Goal: Communication & Community: Answer question/provide support

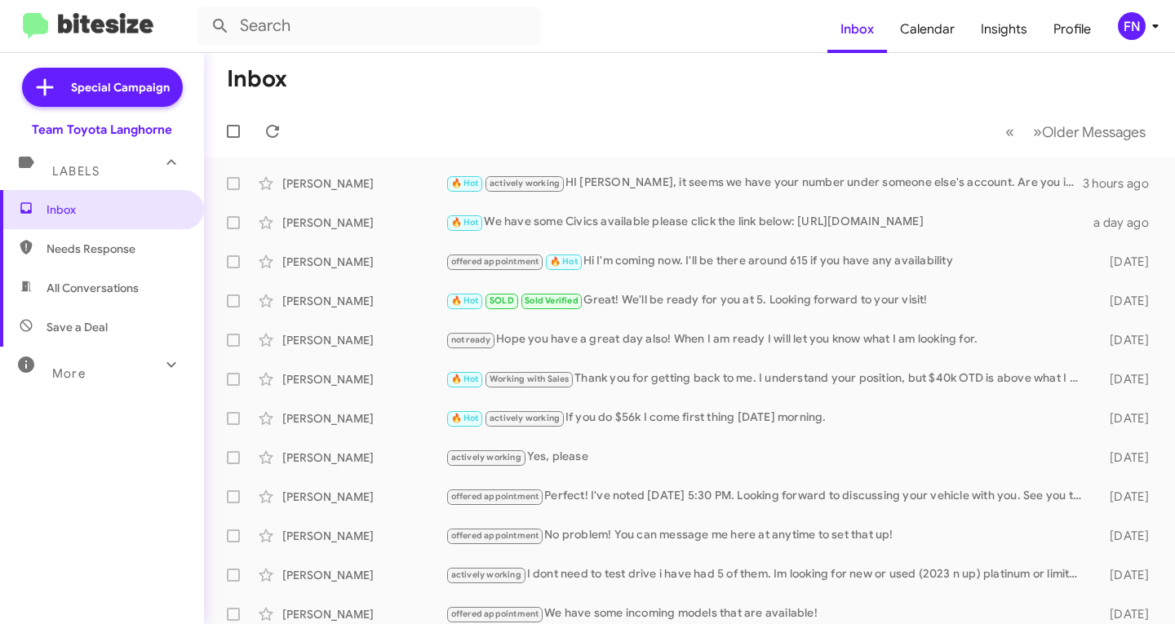
drag, startPoint x: 0, startPoint y: 0, endPoint x: 109, endPoint y: 303, distance: 321.6
click at [109, 304] on span "All Conversations" at bounding box center [102, 287] width 204 height 39
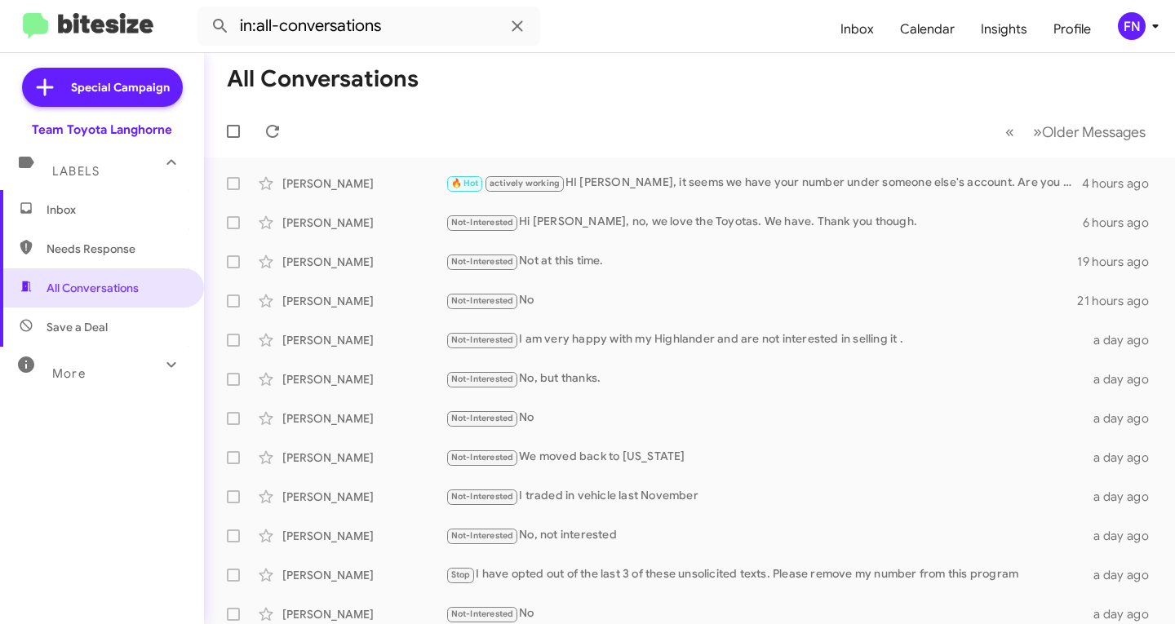
click at [72, 231] on span "Needs Response" at bounding box center [102, 248] width 204 height 39
type input "in:needs-response"
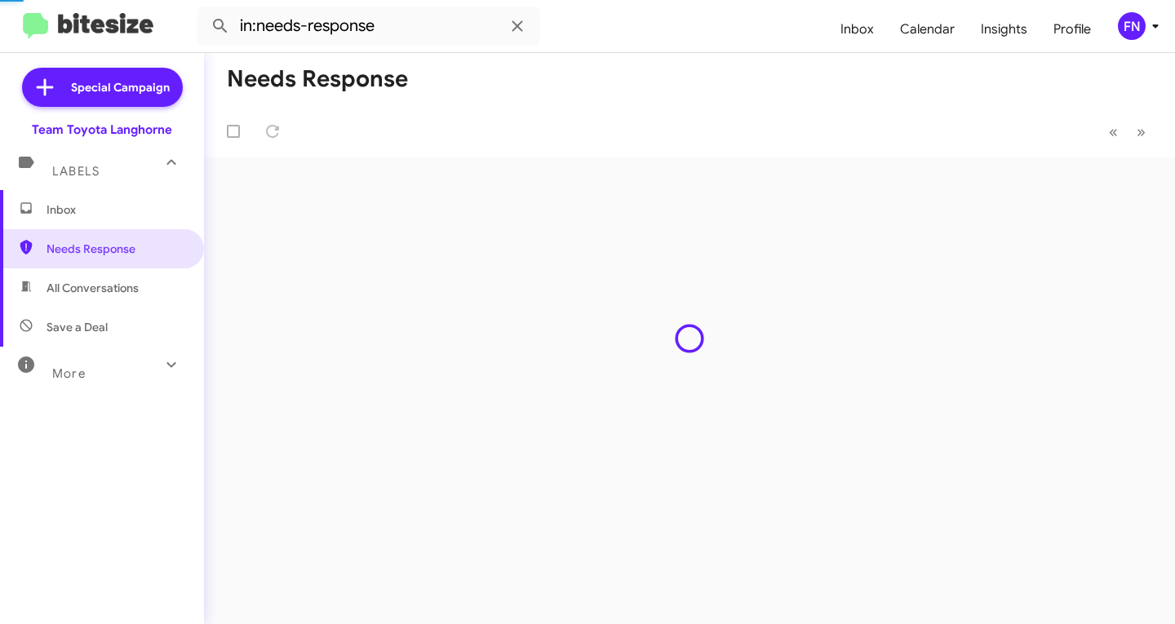
click at [84, 212] on span "Inbox" at bounding box center [116, 210] width 139 height 16
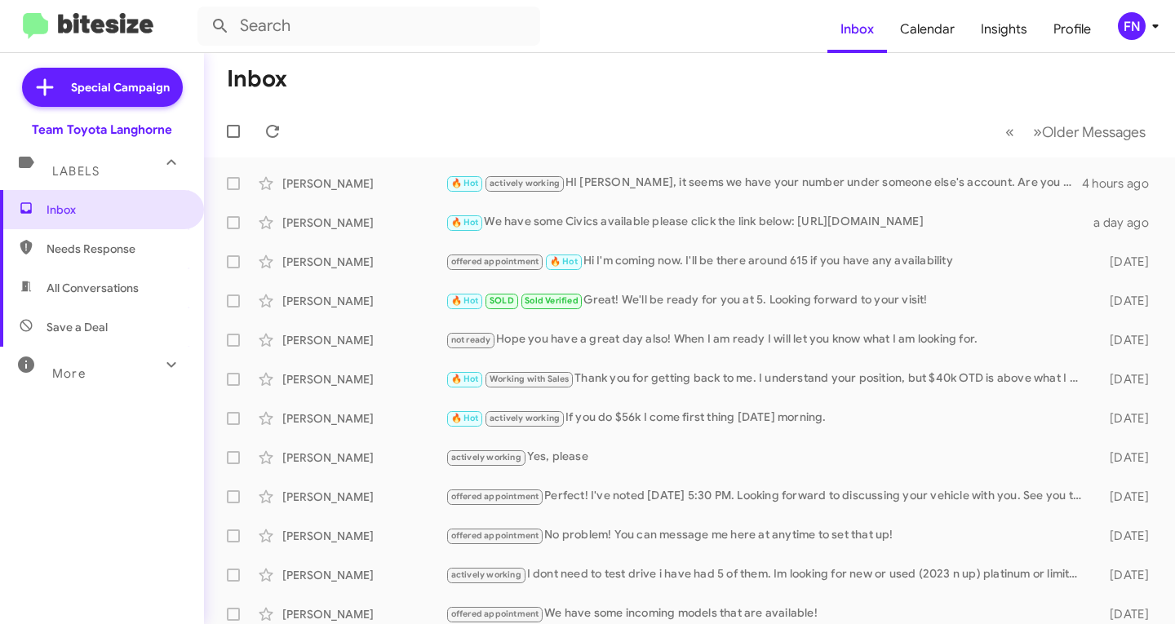
click at [64, 282] on span "All Conversations" at bounding box center [93, 288] width 92 height 16
type input "in:all-conversations"
